Goal: Task Accomplishment & Management: Manage account settings

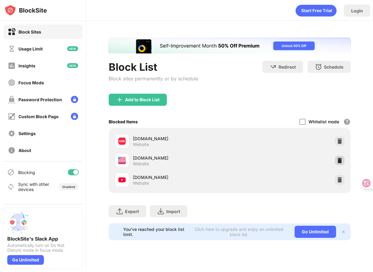
click at [338, 160] on img at bounding box center [339, 161] width 6 height 6
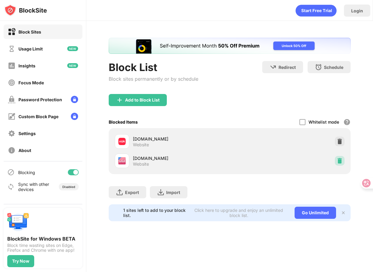
click at [342, 164] on div at bounding box center [339, 161] width 10 height 10
